Goal: Task Accomplishment & Management: Manage account settings

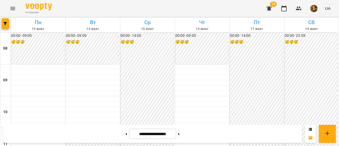
scroll to position [270, 0]
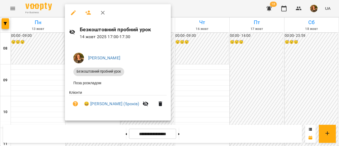
drag, startPoint x: 83, startPoint y: 103, endPoint x: 140, endPoint y: 107, distance: 56.5
click at [140, 107] on li "😀 [PERSON_NAME] (5років)" at bounding box center [117, 103] width 97 height 17
copy link "😀 [PERSON_NAME] (5років)"
click at [225, 4] on div at bounding box center [169, 73] width 339 height 146
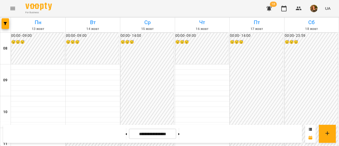
scroll to position [161, 0]
click at [203, 10] on div "For Business 18 UA" at bounding box center [169, 8] width 339 height 17
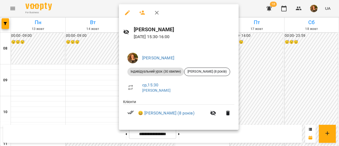
click at [256, 52] on div at bounding box center [169, 73] width 339 height 146
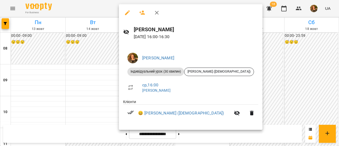
click at [251, 82] on div at bounding box center [169, 73] width 339 height 146
